Goal: Navigation & Orientation: Find specific page/section

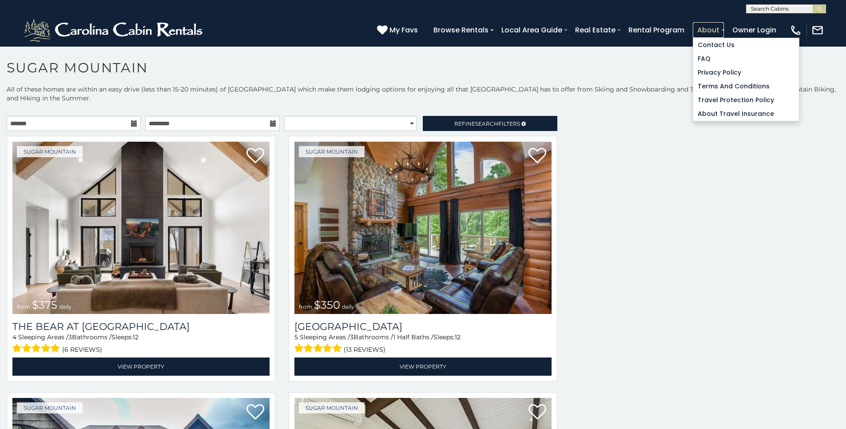
click at [716, 32] on link "About" at bounding box center [708, 30] width 31 height 16
